Goal: Navigation & Orientation: Find specific page/section

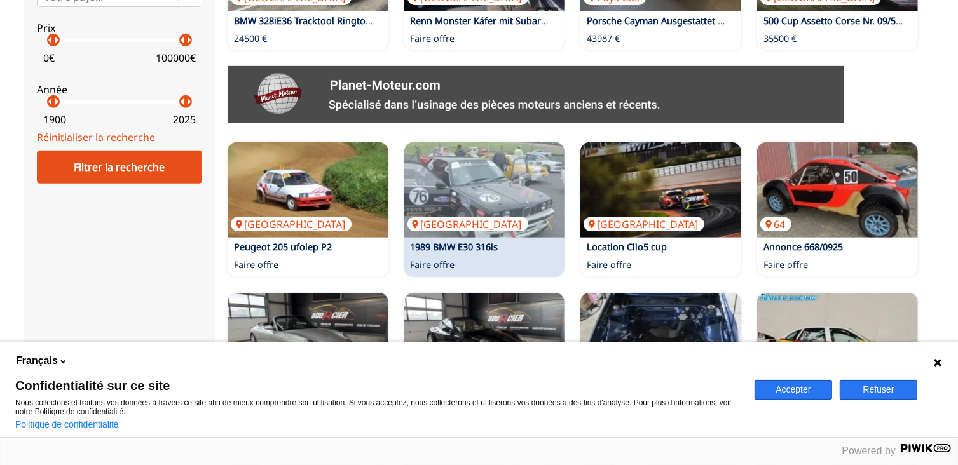
scroll to position [657, 0]
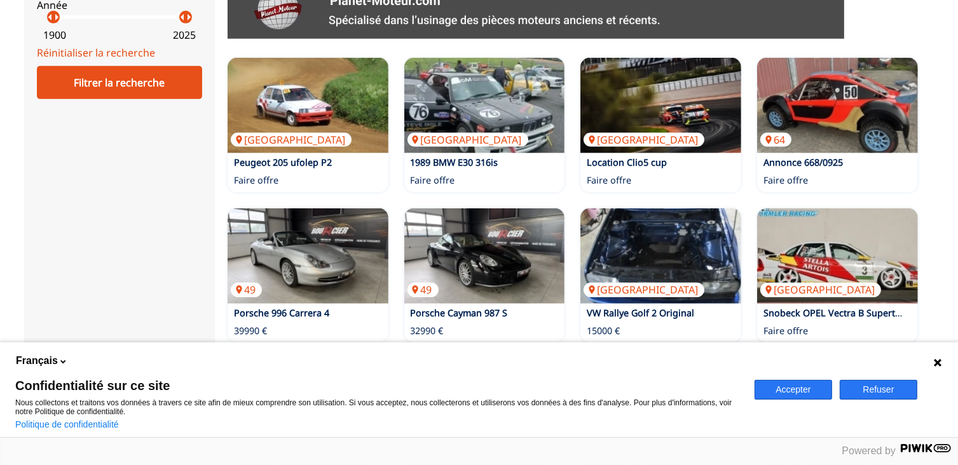
click at [938, 362] on icon at bounding box center [938, 363] width 8 height 8
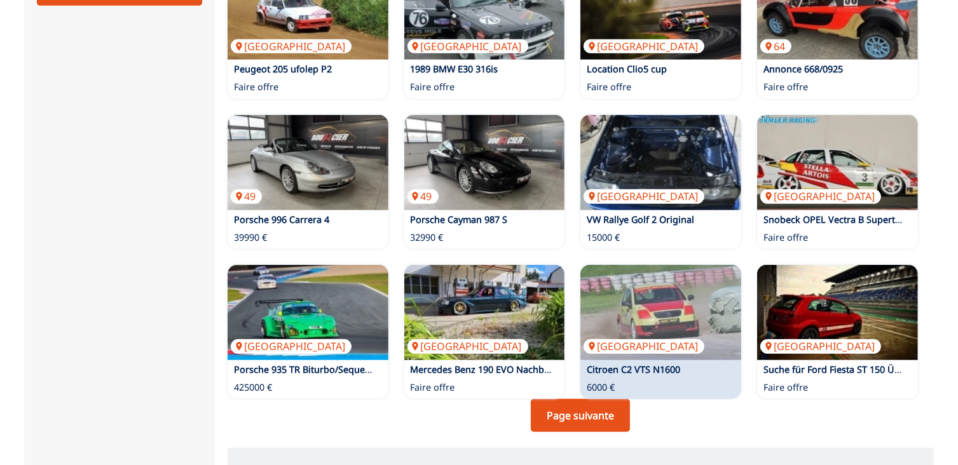
scroll to position [784, 0]
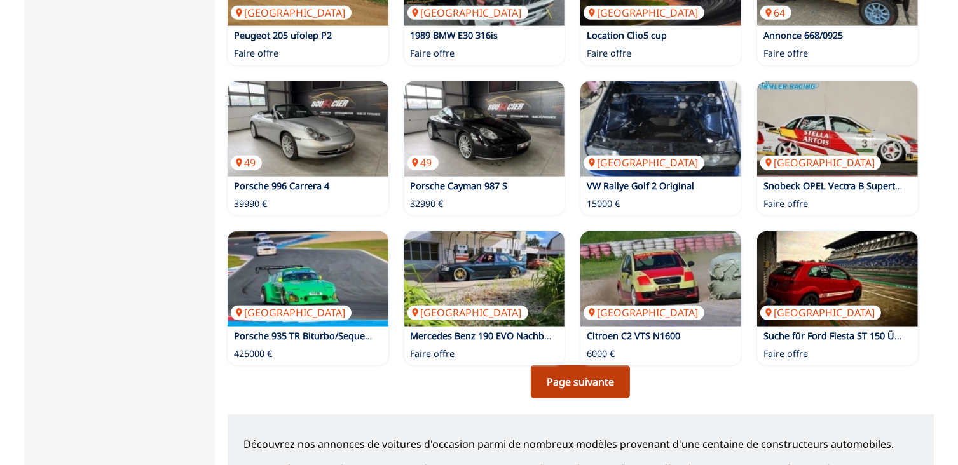
click at [587, 373] on link "Page suivante" at bounding box center [580, 381] width 99 height 33
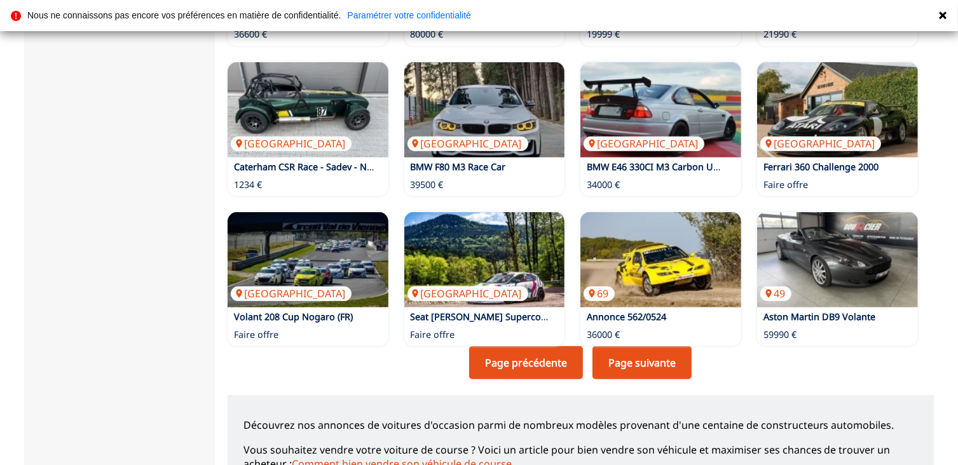
scroll to position [805, 0]
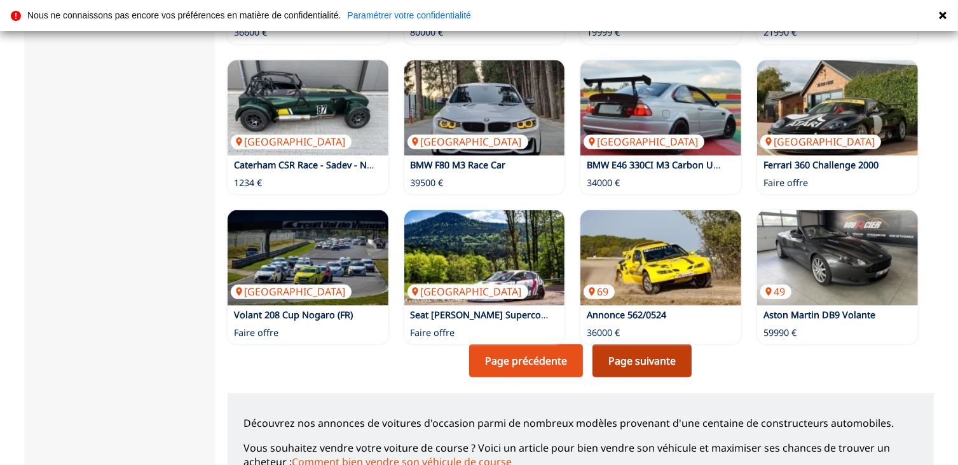
click at [638, 354] on link "Page suivante" at bounding box center [641, 361] width 99 height 33
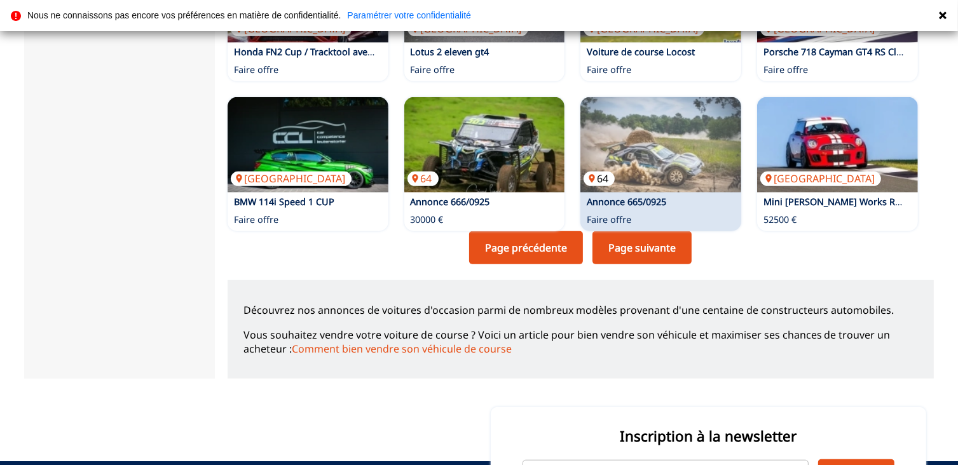
scroll to position [932, 0]
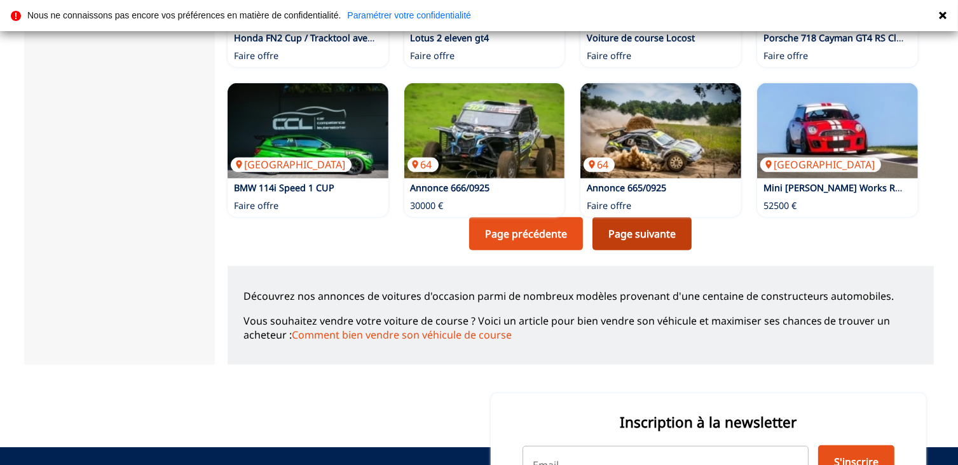
click at [621, 231] on link "Page suivante" at bounding box center [641, 233] width 99 height 33
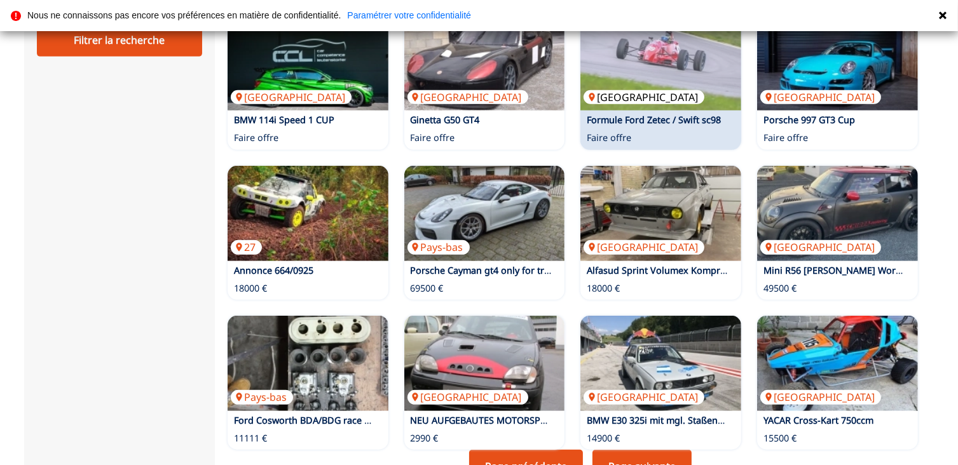
scroll to position [720, 0]
